Goal: Transaction & Acquisition: Purchase product/service

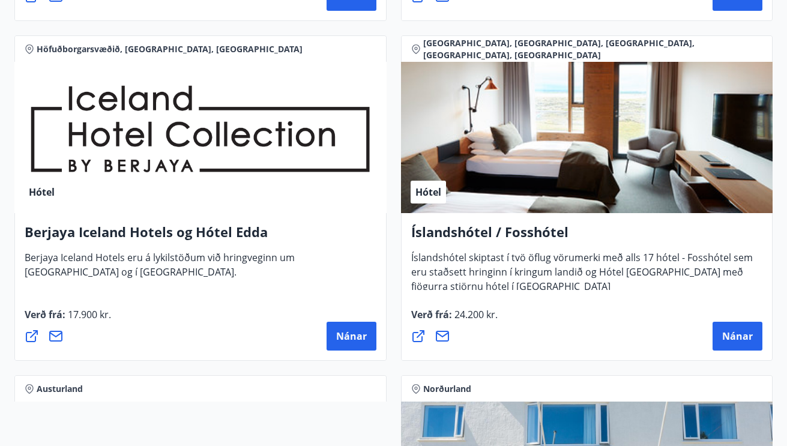
scroll to position [2223, 1]
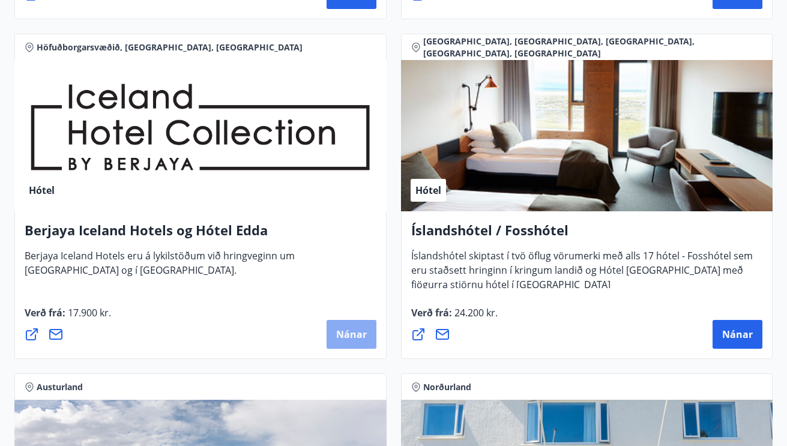
click at [352, 333] on span "Nánar" at bounding box center [351, 334] width 31 height 13
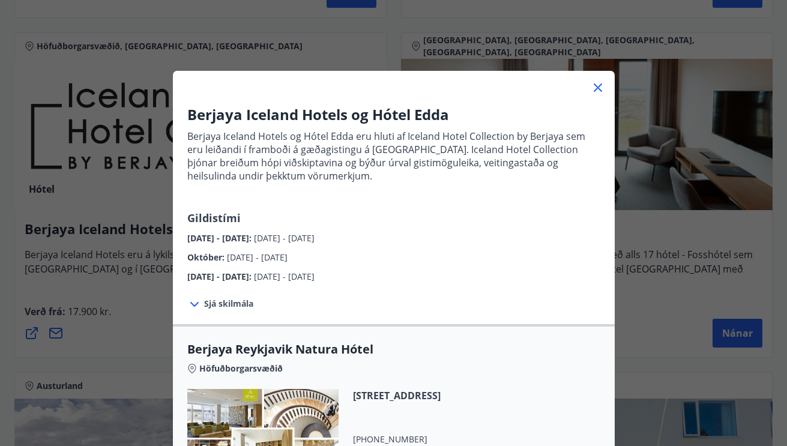
scroll to position [9, 0]
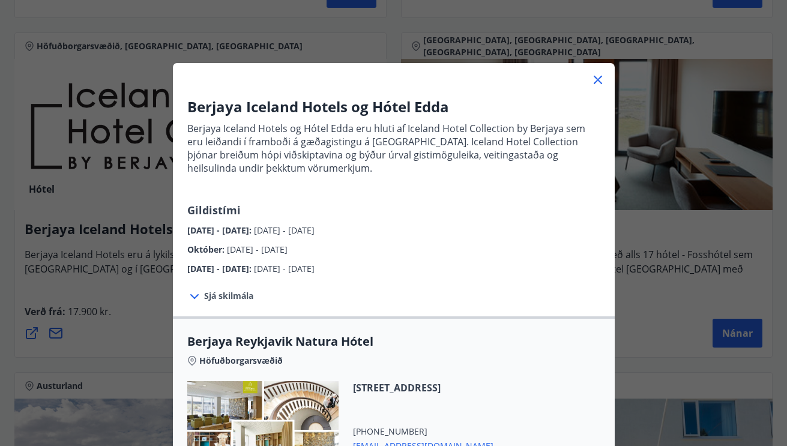
click at [594, 87] on icon at bounding box center [597, 80] width 14 height 14
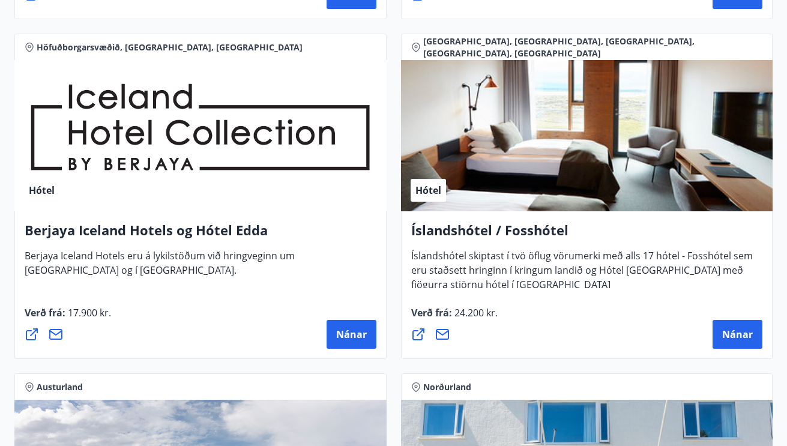
scroll to position [2226, 1]
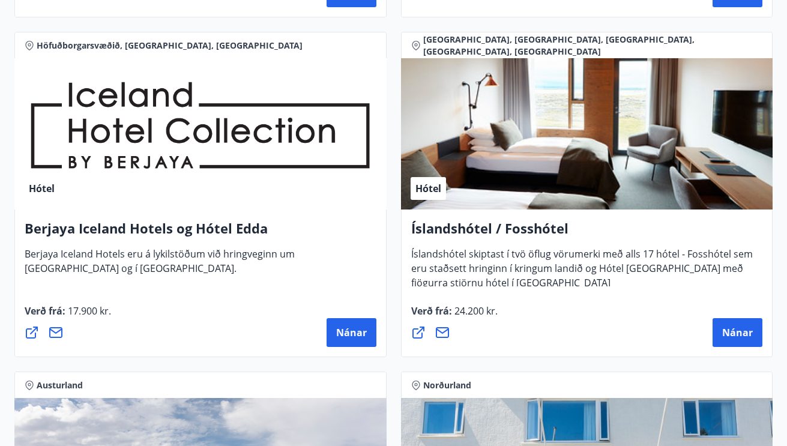
click at [559, 175] on div "Hótel" at bounding box center [587, 133] width 372 height 151
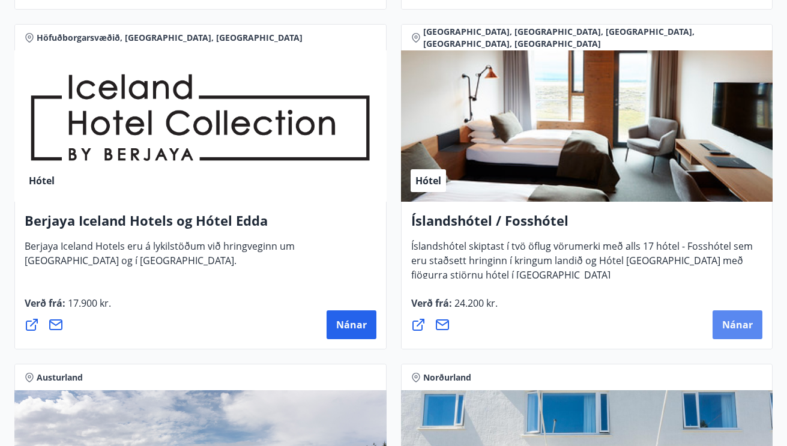
click at [730, 322] on span "Nánar" at bounding box center [737, 324] width 31 height 13
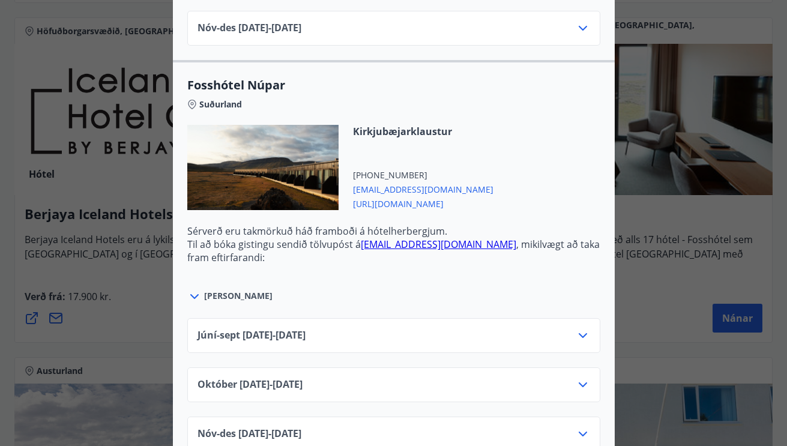
scroll to position [3841, 0]
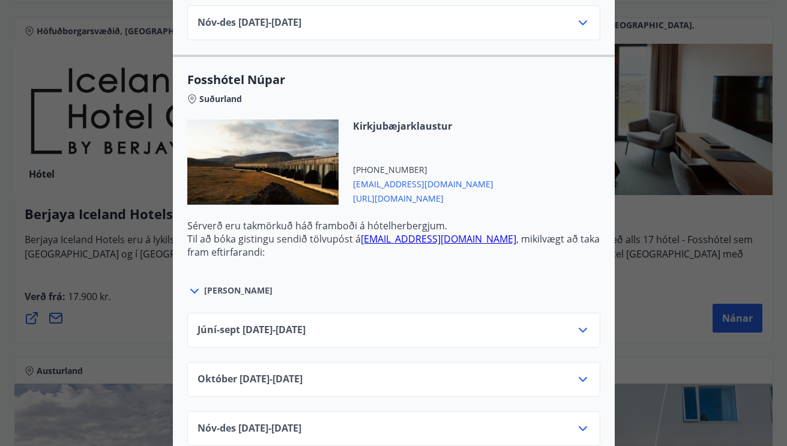
click at [581, 323] on icon at bounding box center [582, 330] width 14 height 14
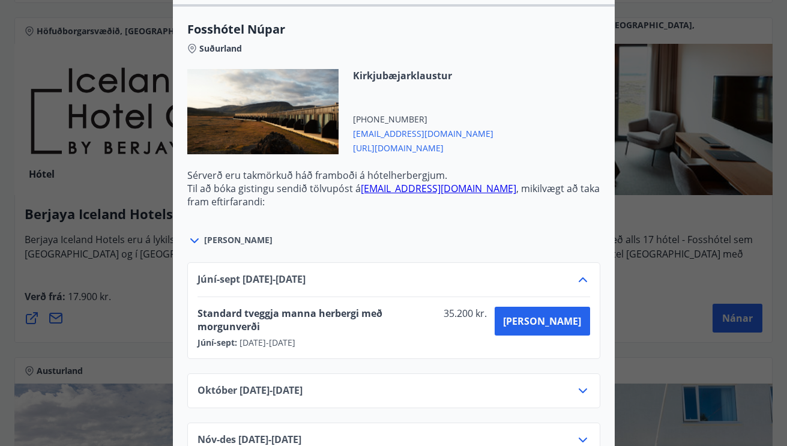
scroll to position [3896, 0]
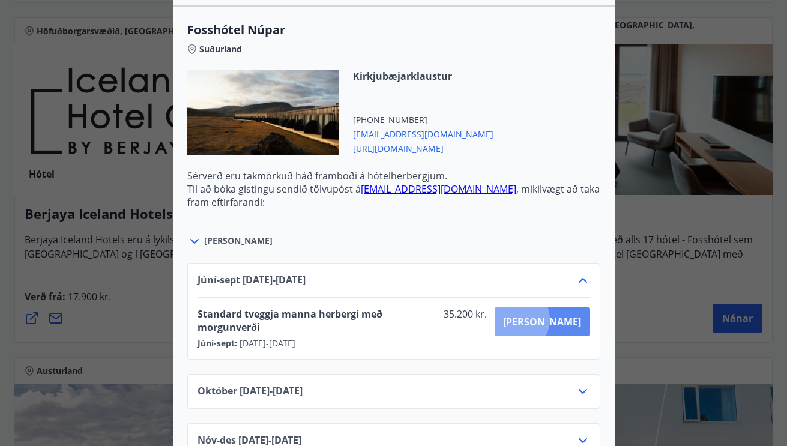
click at [560, 315] on span "[PERSON_NAME]" at bounding box center [542, 321] width 78 height 13
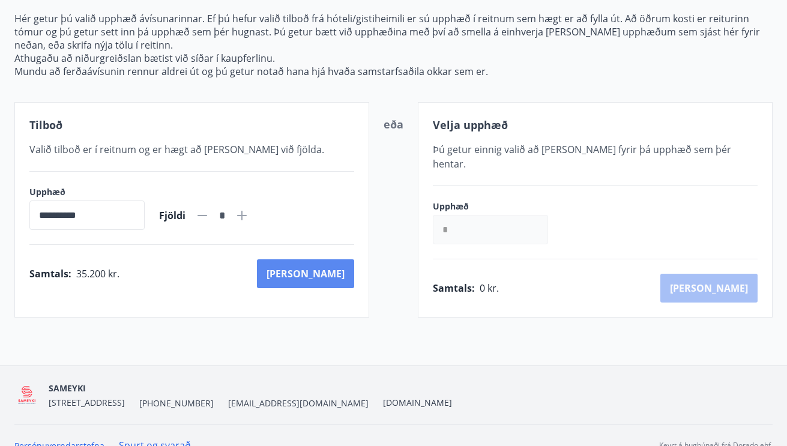
scroll to position [139, 0]
click at [324, 269] on button "[PERSON_NAME]" at bounding box center [305, 273] width 97 height 29
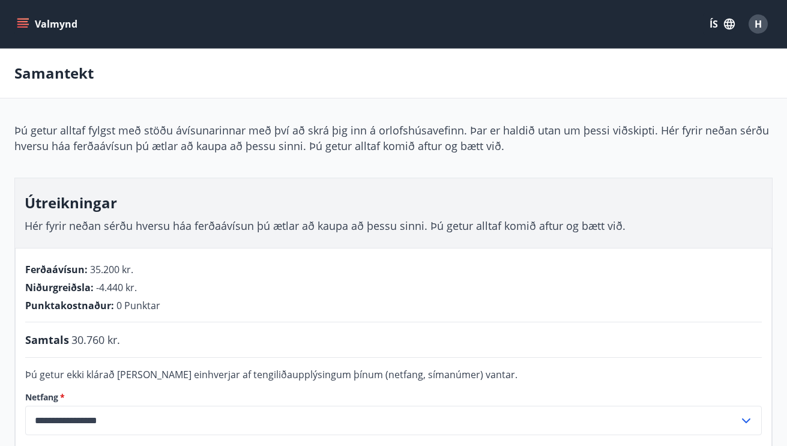
scroll to position [79, 0]
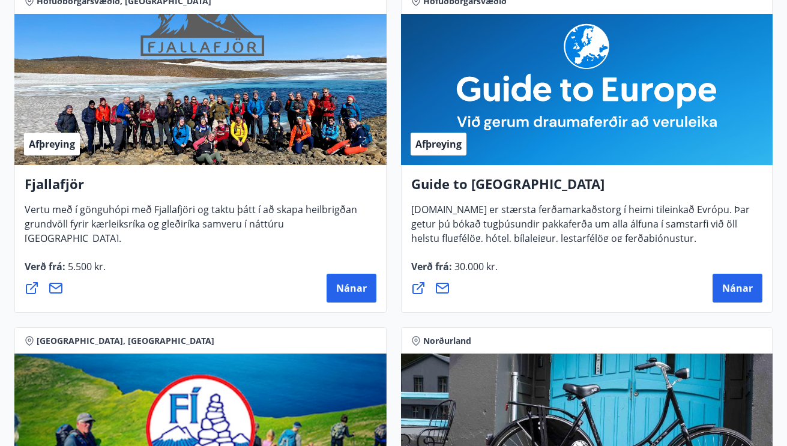
scroll to position [233, 0]
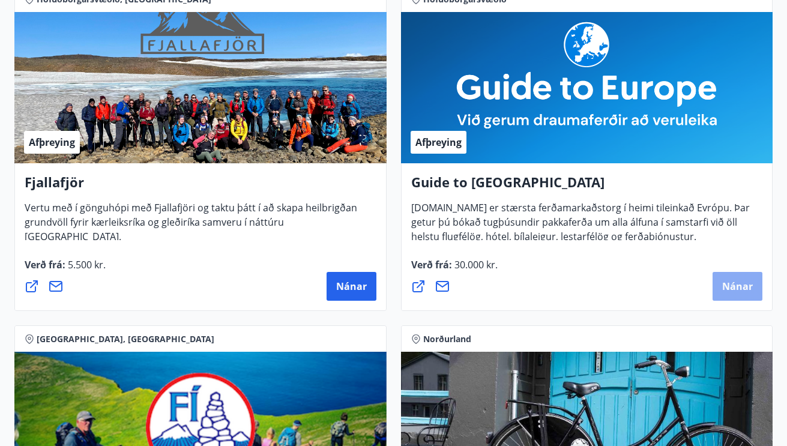
click at [731, 289] on span "Nánar" at bounding box center [737, 286] width 31 height 13
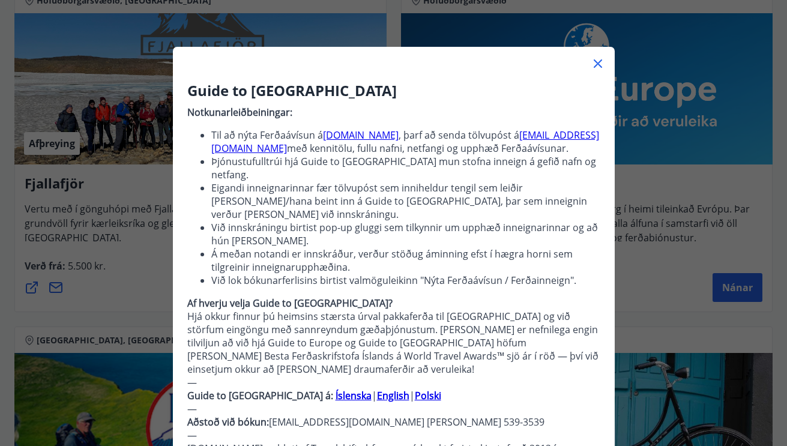
scroll to position [30, 0]
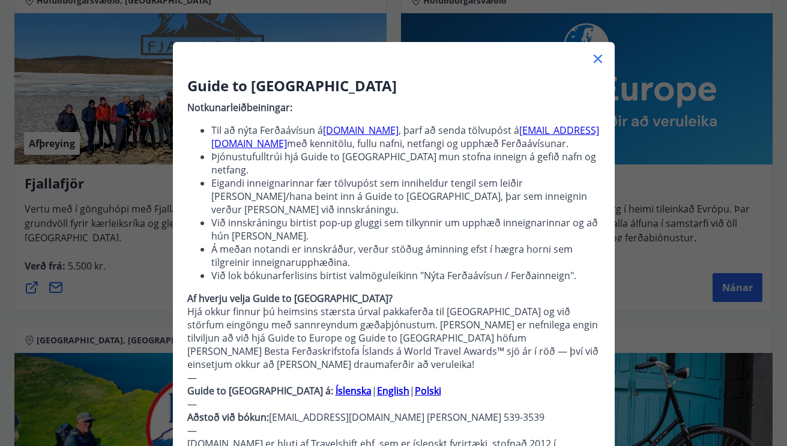
click at [594, 55] on icon at bounding box center [597, 59] width 8 height 8
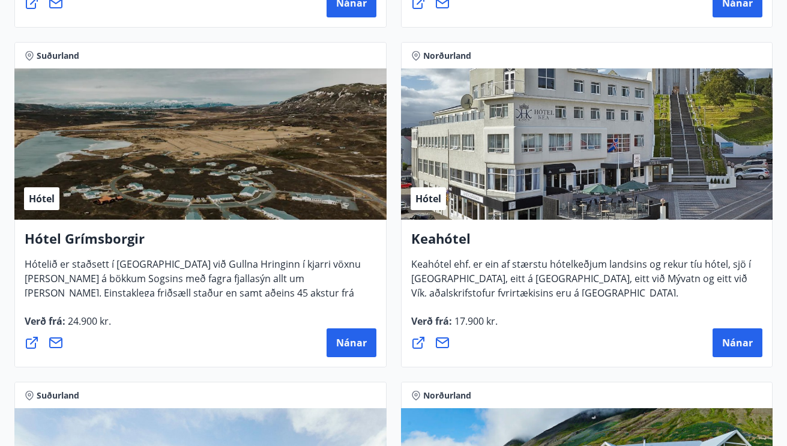
scroll to position [862, 0]
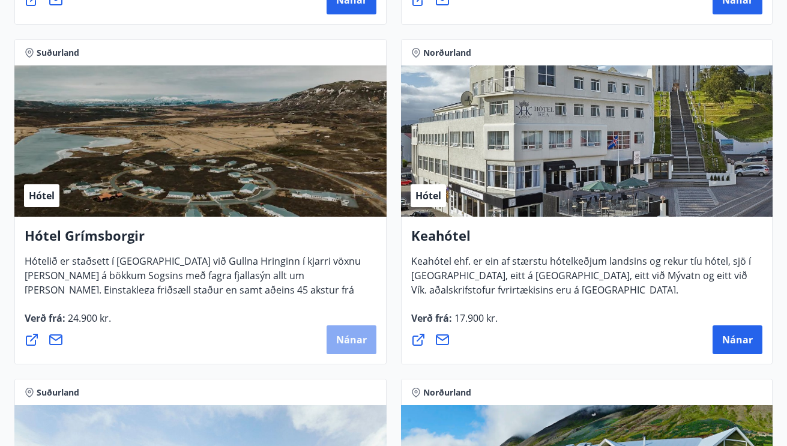
click at [342, 335] on span "Nánar" at bounding box center [351, 339] width 31 height 13
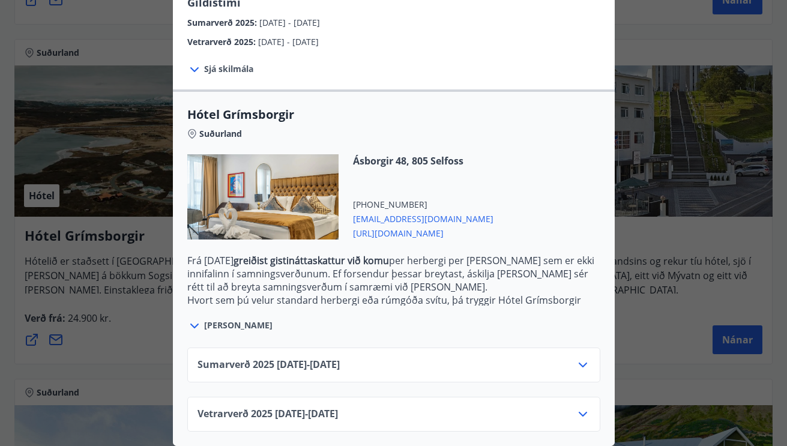
scroll to position [230, 0]
click at [583, 361] on icon at bounding box center [582, 365] width 14 height 14
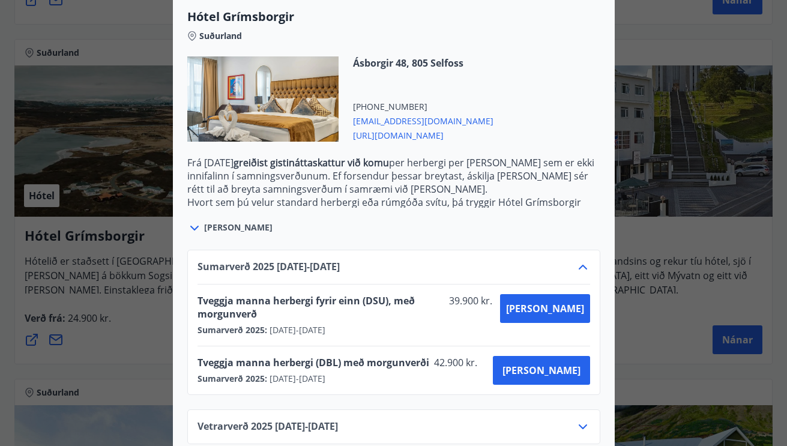
scroll to position [327, 0]
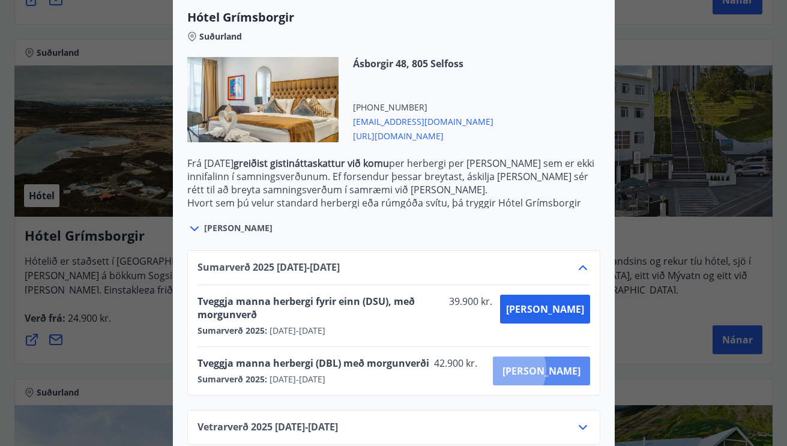
click at [551, 364] on span "[PERSON_NAME]" at bounding box center [541, 370] width 78 height 13
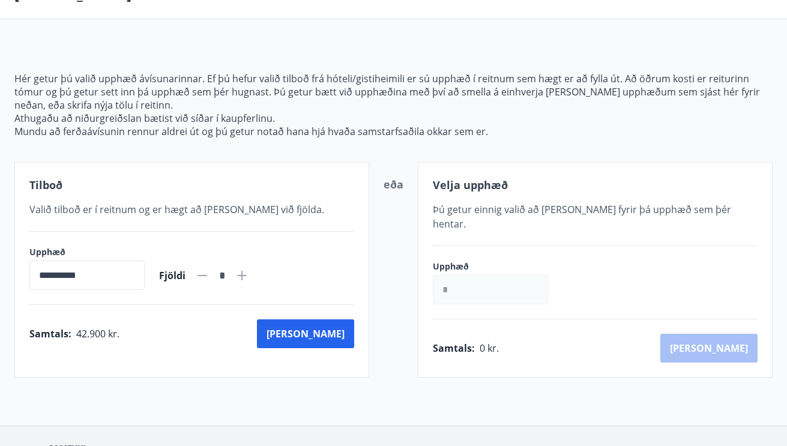
scroll to position [77, 0]
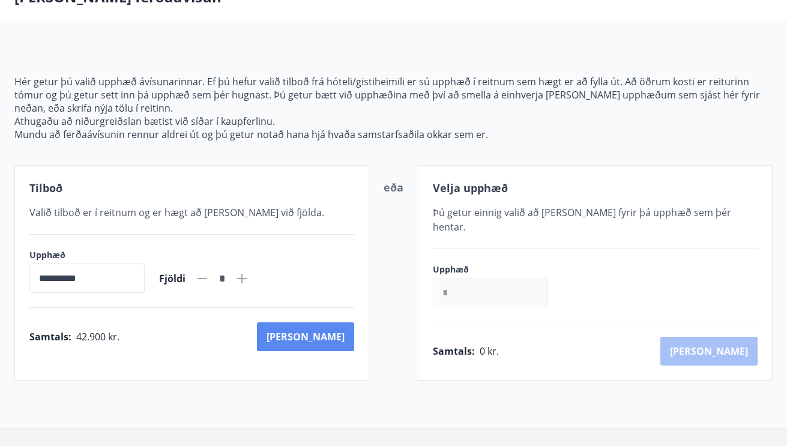
click at [336, 334] on button "[PERSON_NAME]" at bounding box center [305, 336] width 97 height 29
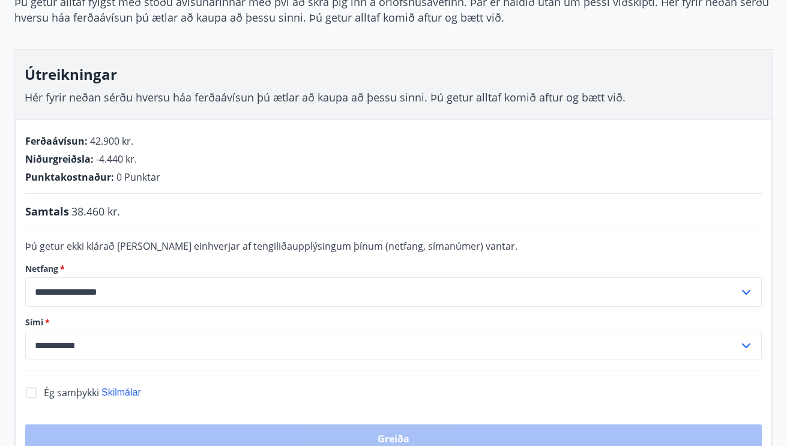
scroll to position [125, 0]
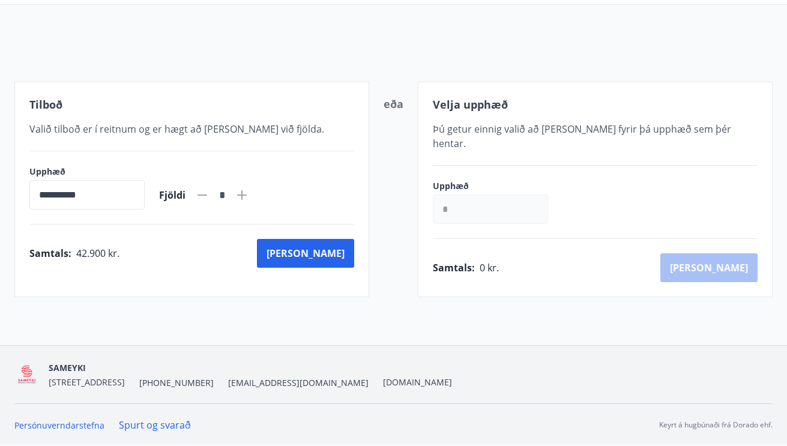
scroll to position [76, 0]
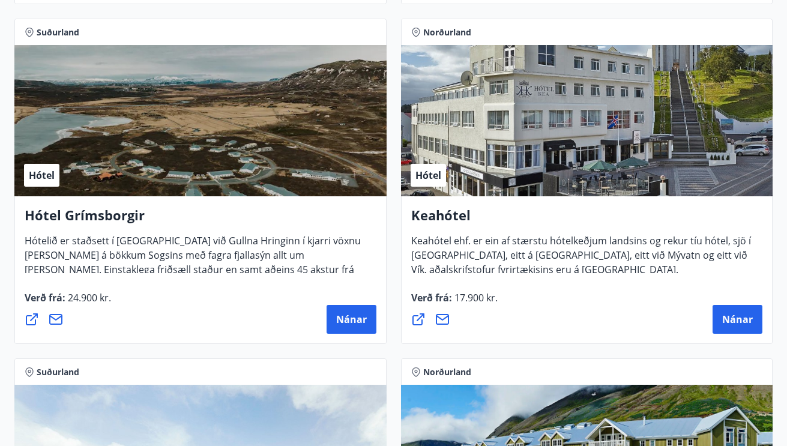
scroll to position [889, 0]
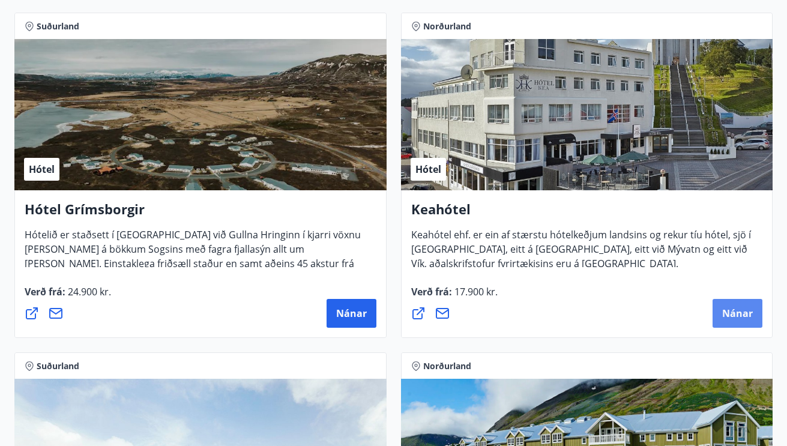
click at [741, 311] on span "Nánar" at bounding box center [737, 313] width 31 height 13
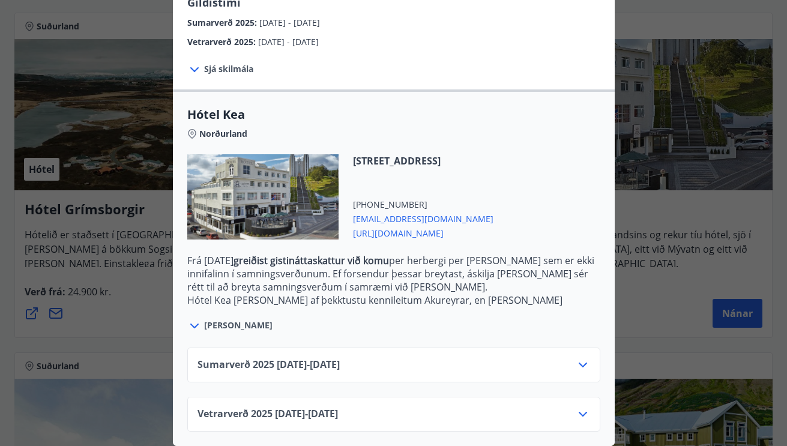
scroll to position [230, 0]
click at [581, 364] on icon at bounding box center [582, 365] width 14 height 14
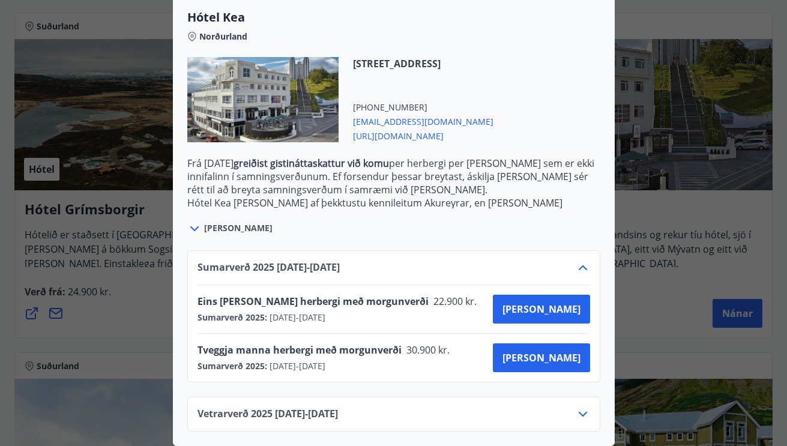
scroll to position [327, 0]
click at [560, 355] on span "[PERSON_NAME]" at bounding box center [541, 357] width 78 height 13
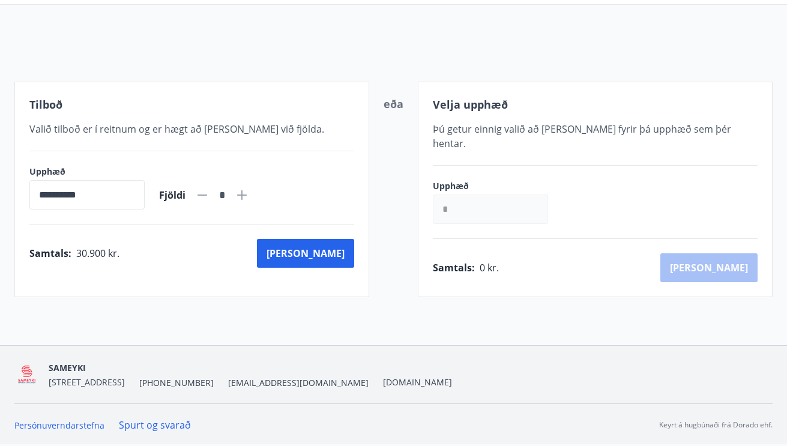
scroll to position [79, 0]
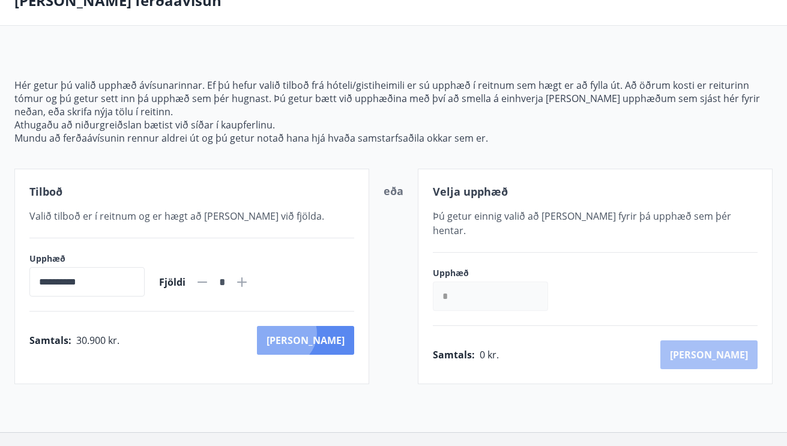
click at [336, 330] on button "[PERSON_NAME]" at bounding box center [305, 340] width 97 height 29
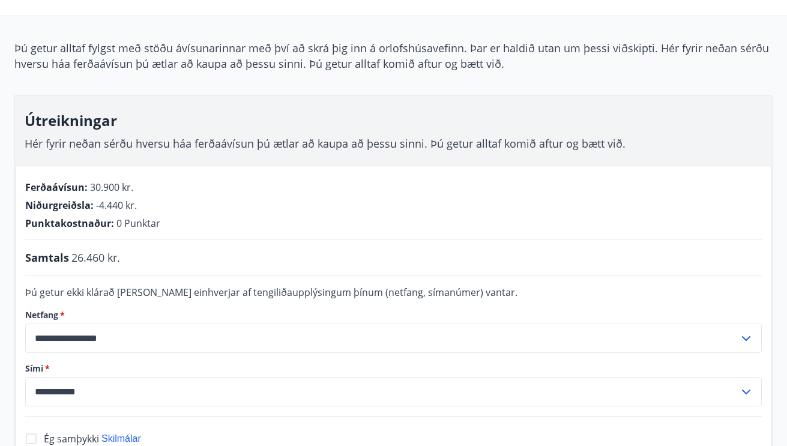
scroll to position [80, 0]
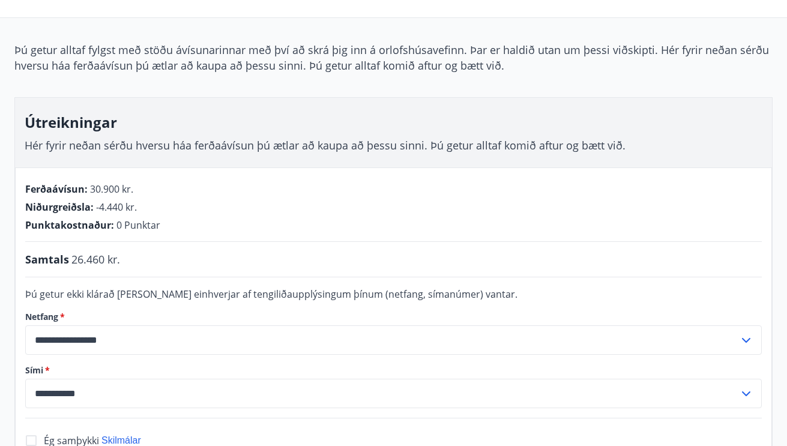
scroll to position [74, 0]
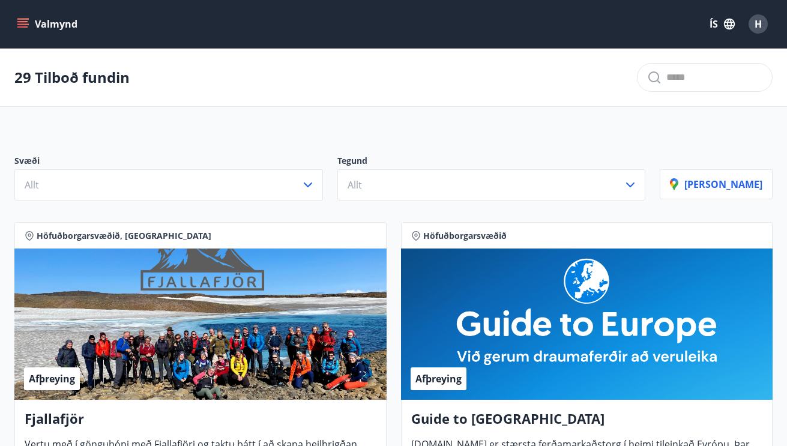
scroll to position [3, 0]
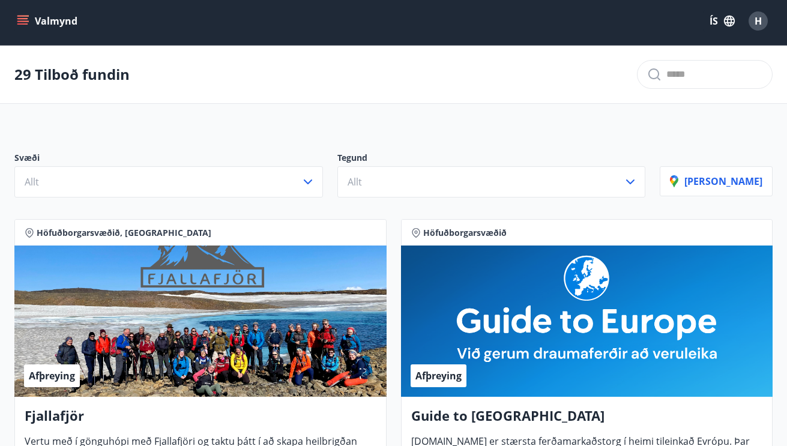
click at [755, 18] on span "H" at bounding box center [757, 20] width 7 height 13
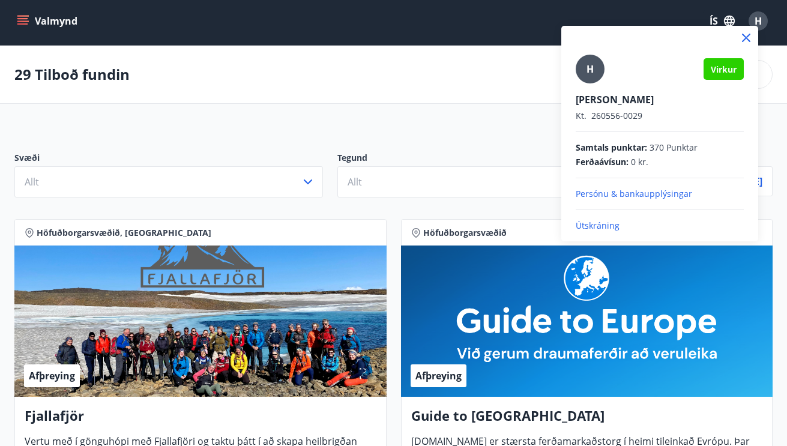
click at [595, 223] on p "Útskráning" at bounding box center [659, 226] width 168 height 12
